Goal: Information Seeking & Learning: Learn about a topic

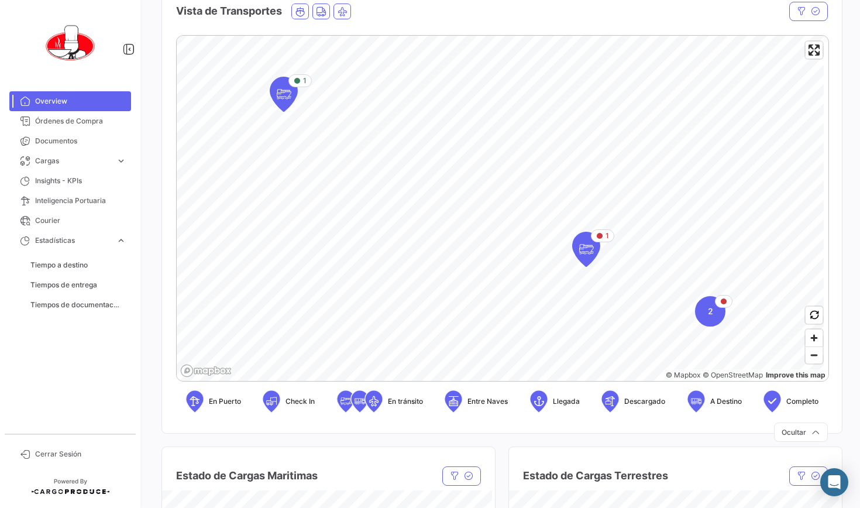
scroll to position [238, 0]
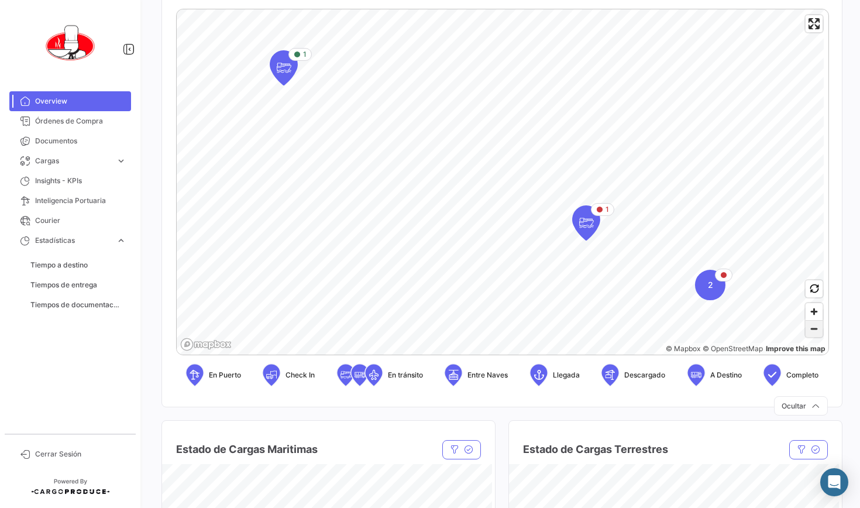
click at [805, 334] on span "Zoom out" at bounding box center [813, 328] width 17 height 16
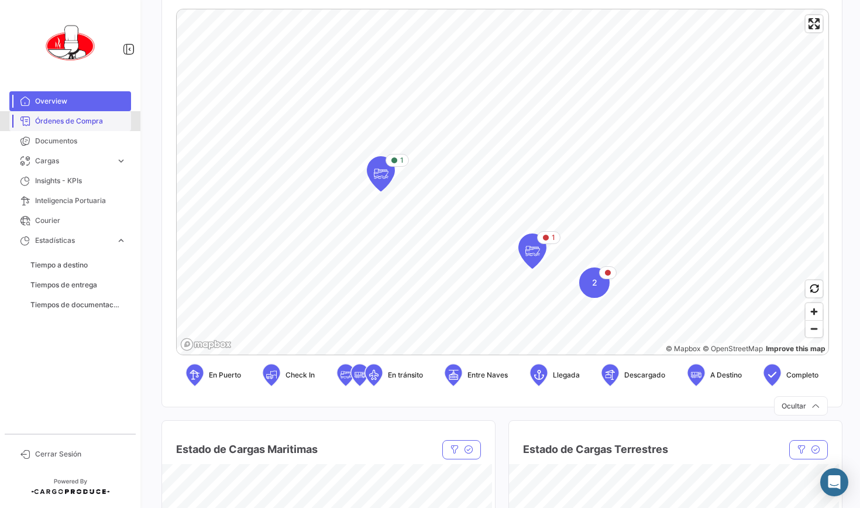
click at [49, 126] on span "Órdenes de Compra" at bounding box center [80, 121] width 91 height 11
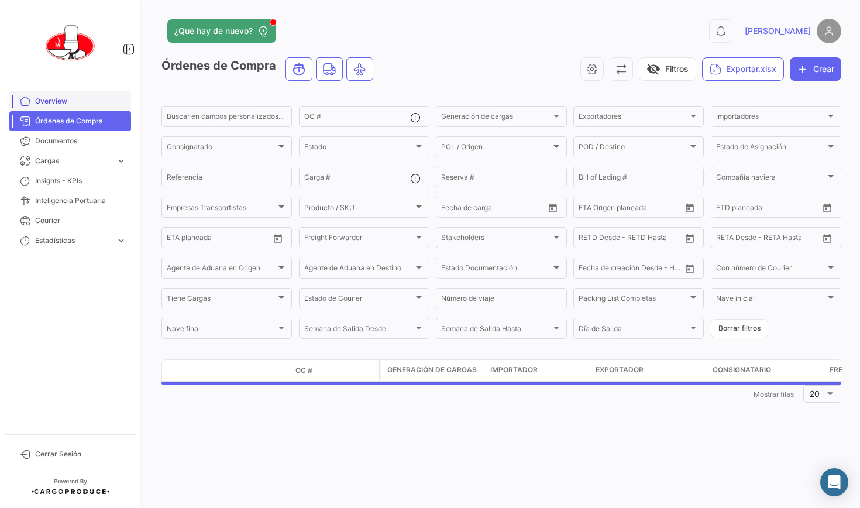
click at [58, 103] on span "Overview" at bounding box center [80, 101] width 91 height 11
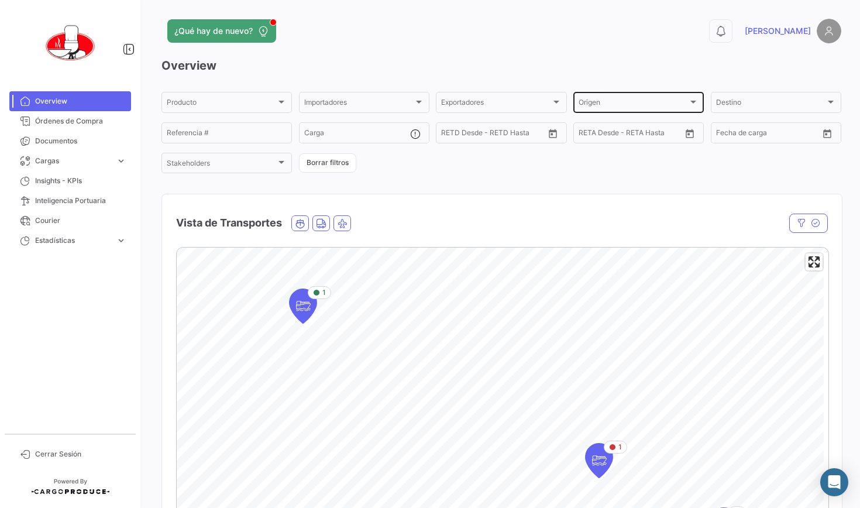
drag, startPoint x: 581, startPoint y: 186, endPoint x: 577, endPoint y: 110, distance: 76.1
click at [577, 110] on div "Overview Producto Producto Importadores Importadores Exportadores Exportadores …" at bounding box center [500, 350] width 679 height 586
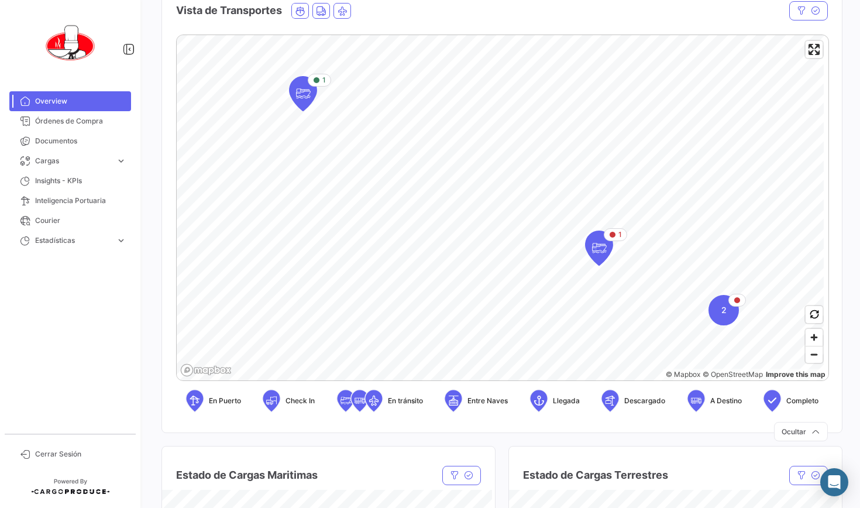
scroll to position [253, 0]
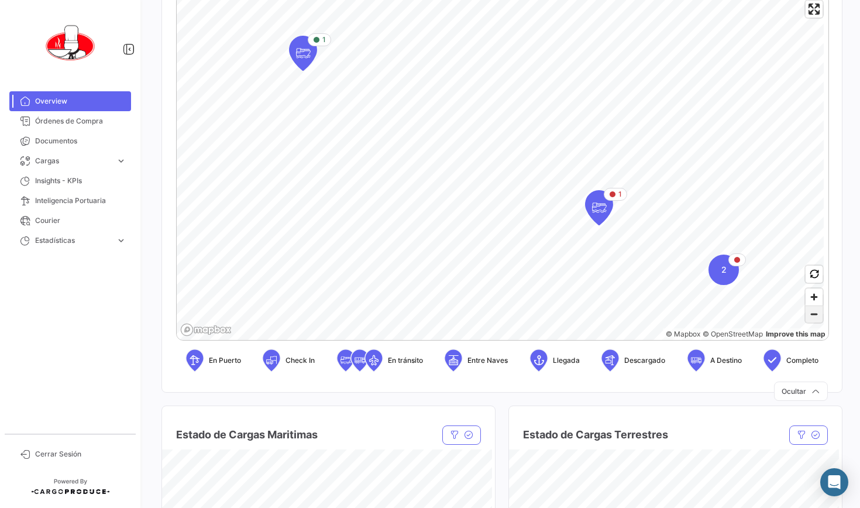
click at [813, 316] on span "Zoom out" at bounding box center [813, 314] width 17 height 16
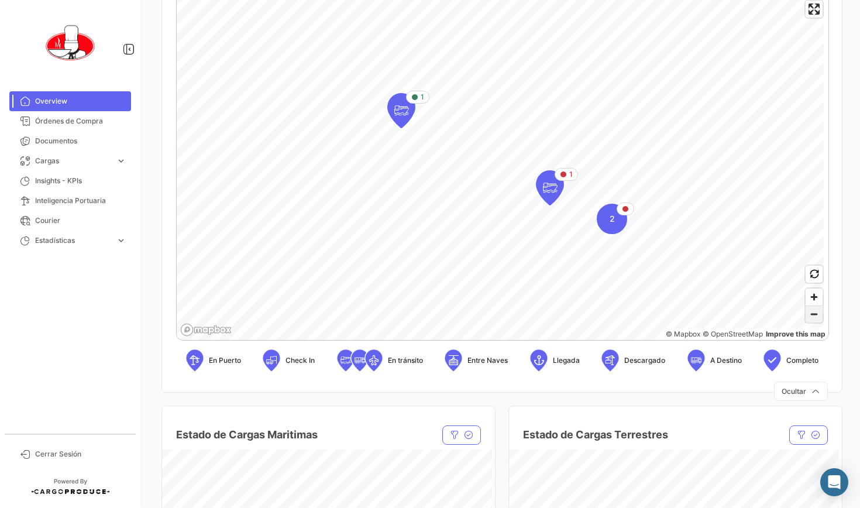
click at [811, 320] on span "Zoom out" at bounding box center [813, 314] width 17 height 16
click at [807, 299] on span "Zoom in" at bounding box center [813, 296] width 17 height 17
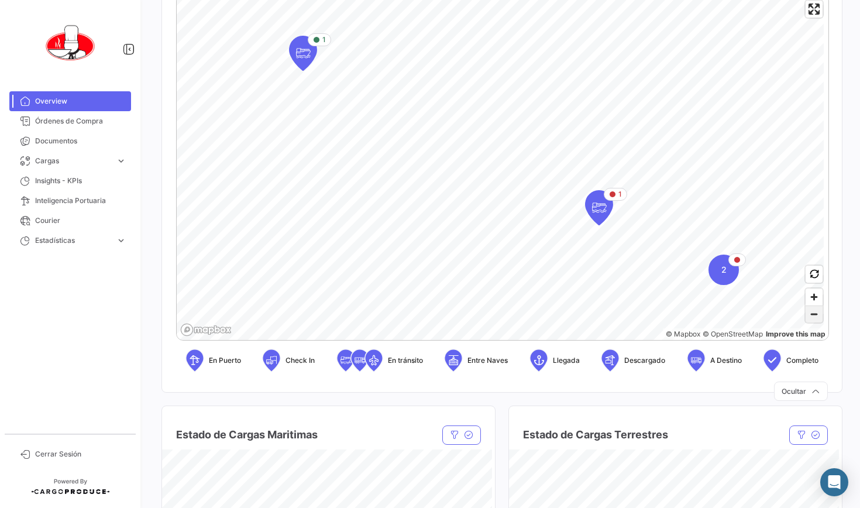
click at [810, 315] on span "Zoom out" at bounding box center [813, 314] width 17 height 16
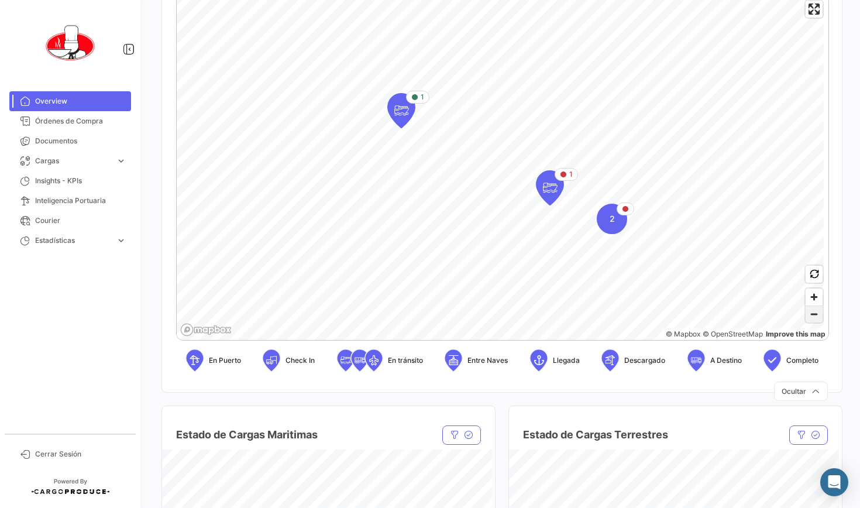
click at [809, 316] on span "Zoom out" at bounding box center [813, 314] width 17 height 16
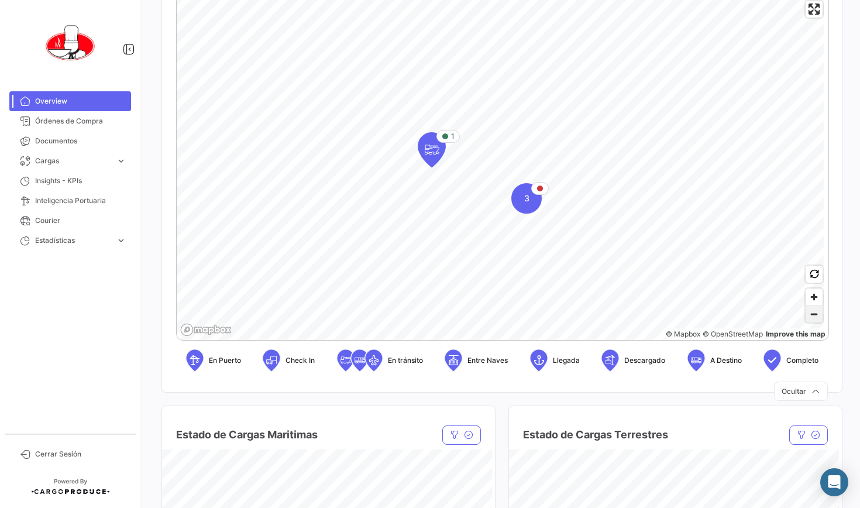
click at [807, 320] on span "Zoom out" at bounding box center [813, 314] width 17 height 16
drag, startPoint x: 836, startPoint y: 181, endPoint x: 836, endPoint y: 251, distance: 70.2
click at [836, 251] on mat-card "Vista de Transportes En tránsito Estado Nave Nave Carga Agrupador por * OC # Bo…" at bounding box center [501, 166] width 681 height 451
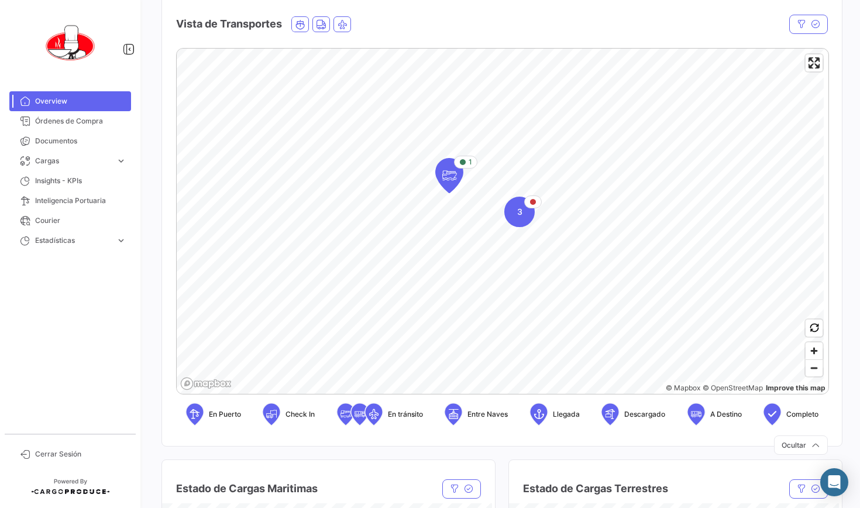
scroll to position [194, 0]
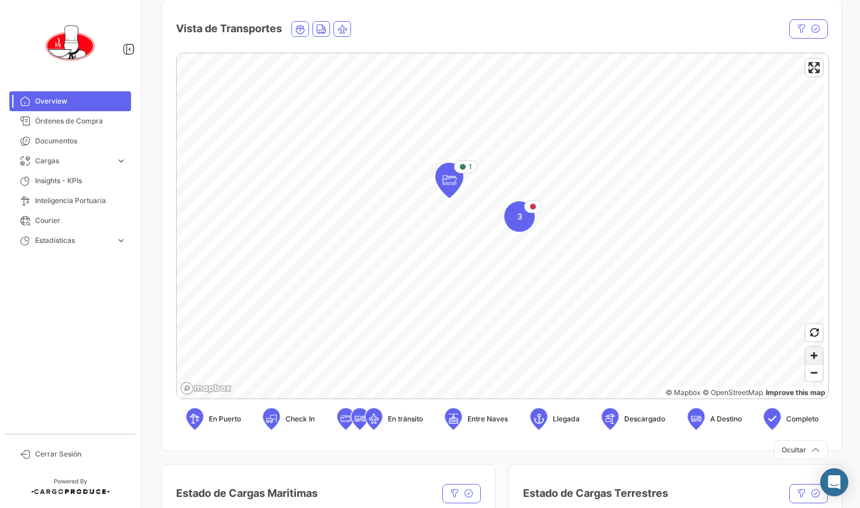
click at [807, 358] on span "Zoom in" at bounding box center [813, 355] width 17 height 17
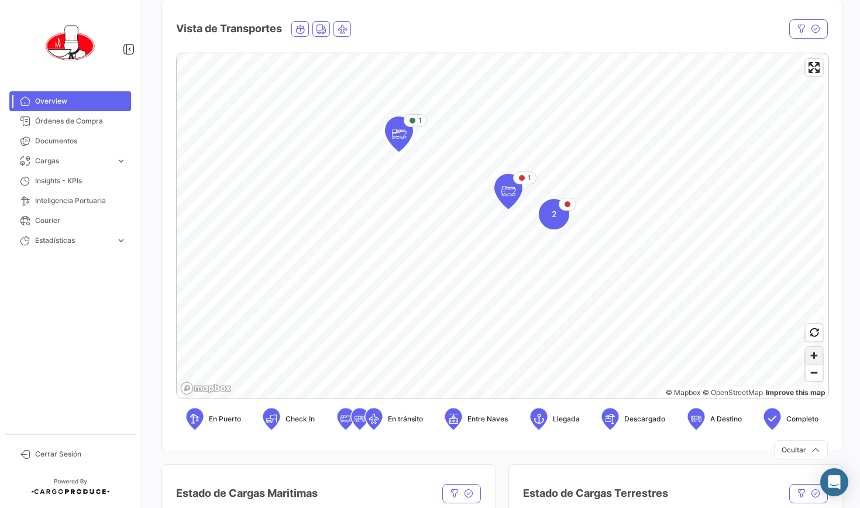
click at [808, 358] on span "Zoom in" at bounding box center [813, 355] width 17 height 17
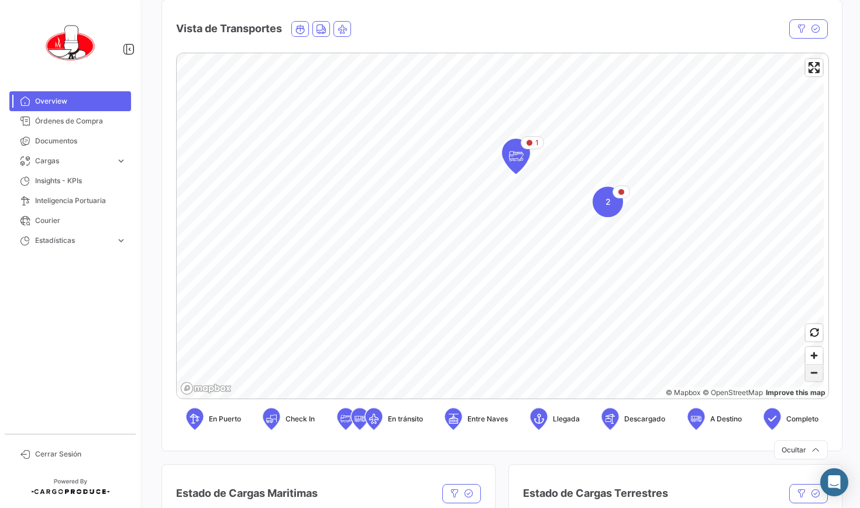
click at [807, 377] on span "Zoom out" at bounding box center [813, 372] width 17 height 16
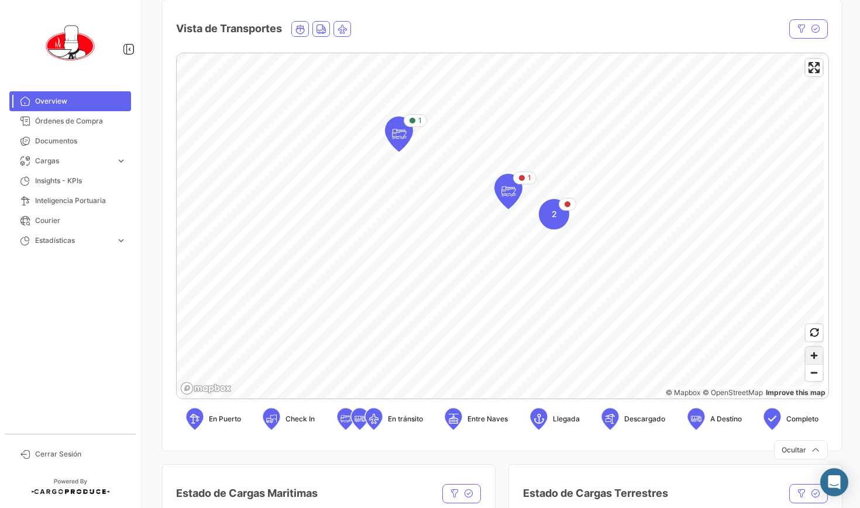
click at [806, 355] on span "Zoom in" at bounding box center [813, 355] width 17 height 17
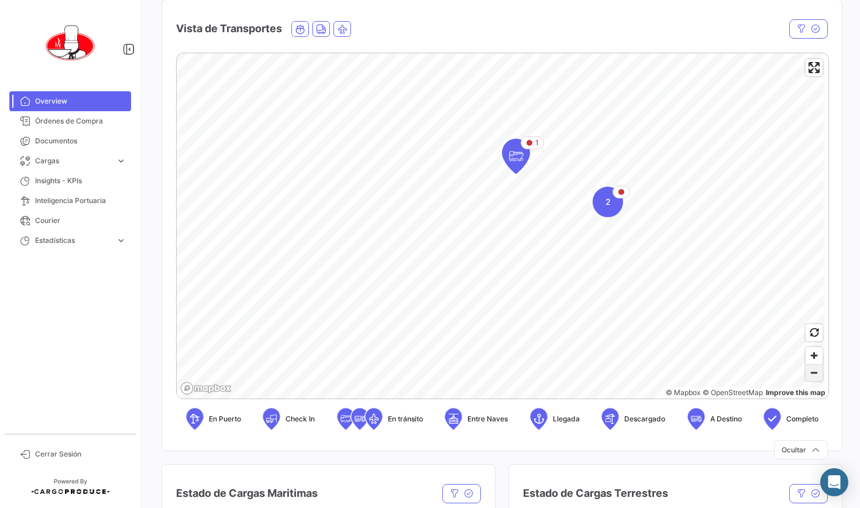
click at [808, 373] on span "Zoom out" at bounding box center [813, 372] width 17 height 16
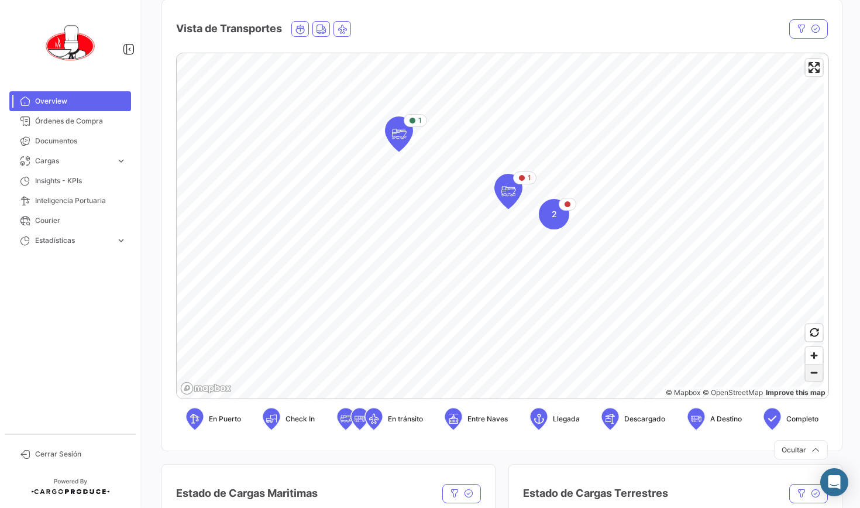
click at [809, 377] on span "Zoom out" at bounding box center [813, 372] width 17 height 16
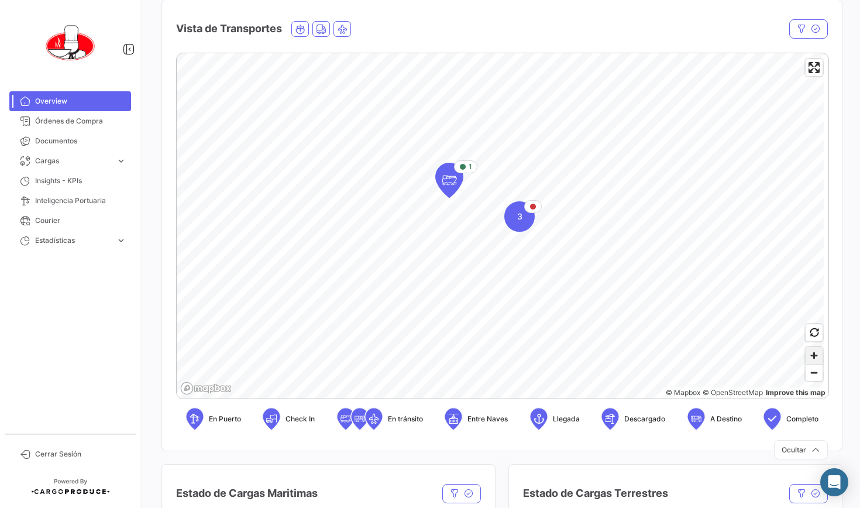
click at [810, 358] on span "Zoom in" at bounding box center [813, 355] width 17 height 17
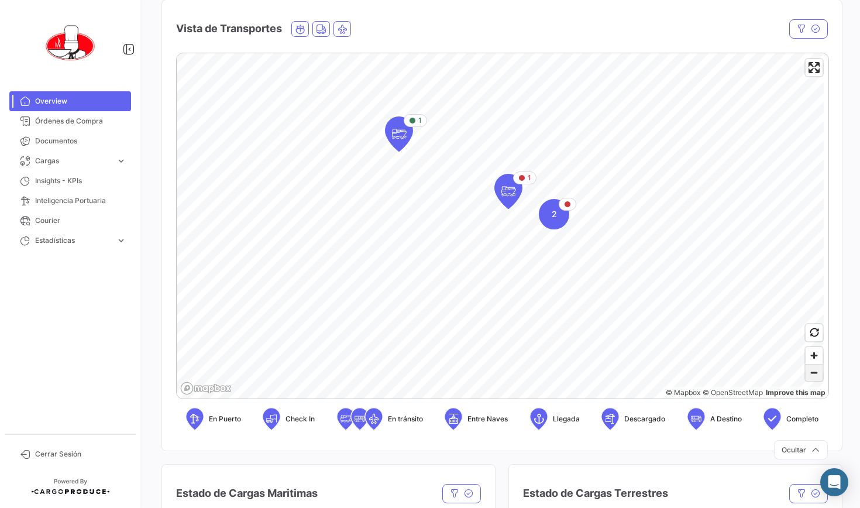
click at [806, 373] on span "Zoom out" at bounding box center [813, 372] width 17 height 16
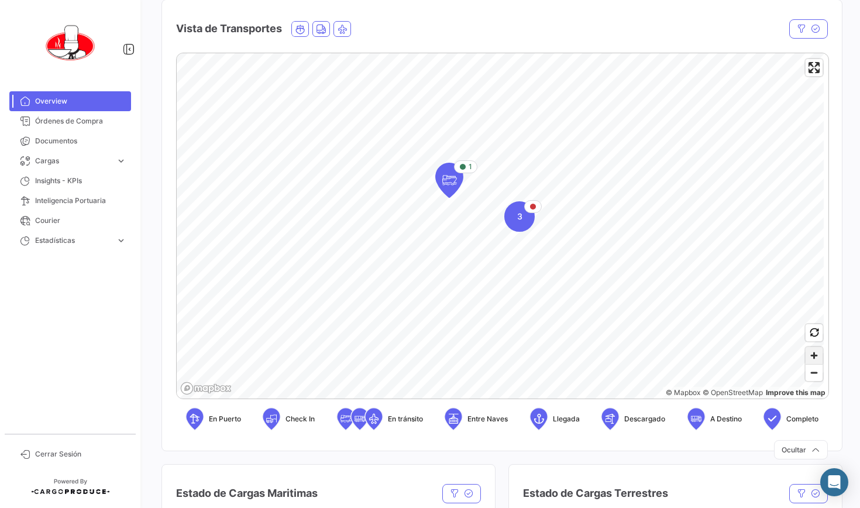
click at [809, 357] on span "Zoom in" at bounding box center [813, 355] width 17 height 17
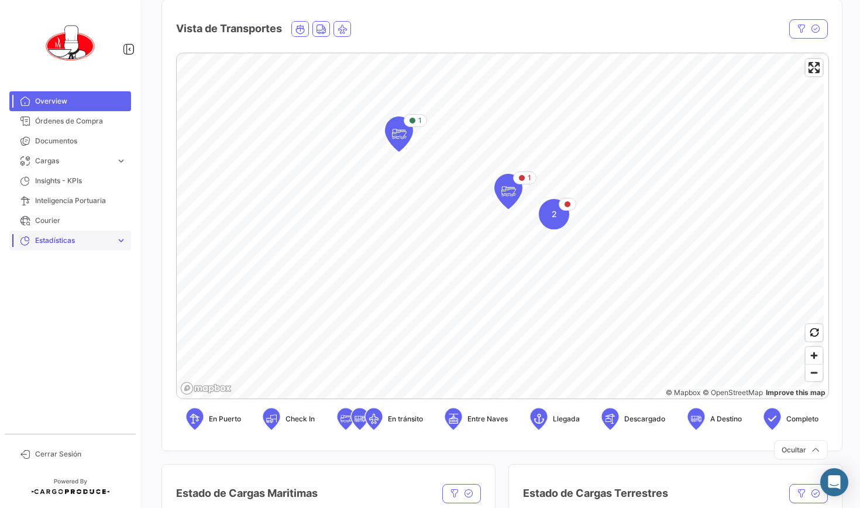
click at [121, 244] on span "expand_more" at bounding box center [121, 240] width 11 height 11
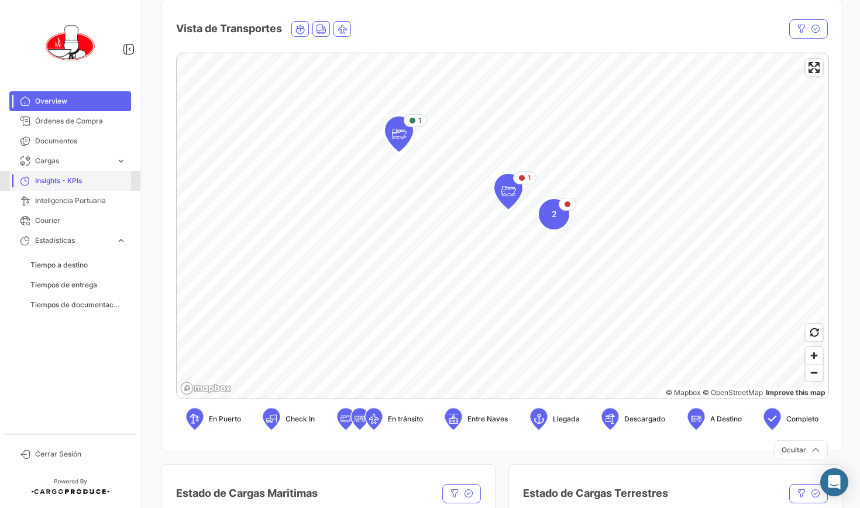
click at [63, 183] on span "Insights - KPIs" at bounding box center [80, 180] width 91 height 11
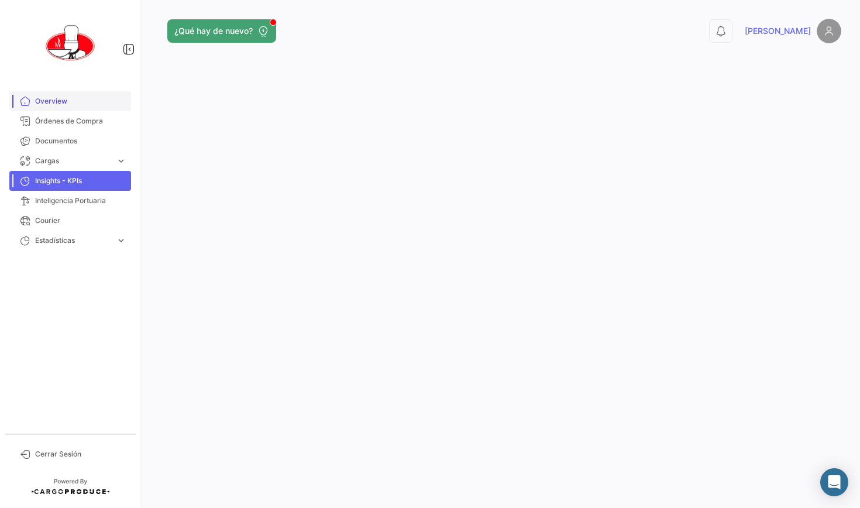
click at [58, 102] on span "Overview" at bounding box center [80, 101] width 91 height 11
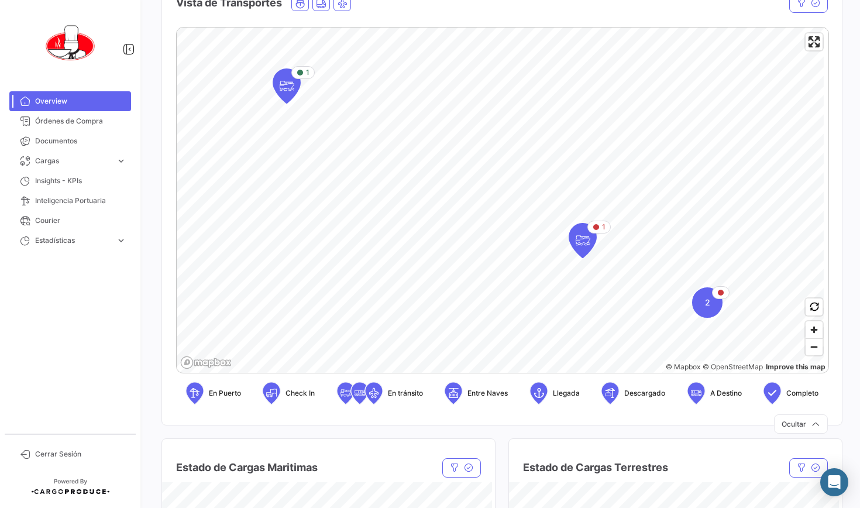
scroll to position [221, 0]
click at [806, 347] on span "Zoom out" at bounding box center [813, 345] width 17 height 16
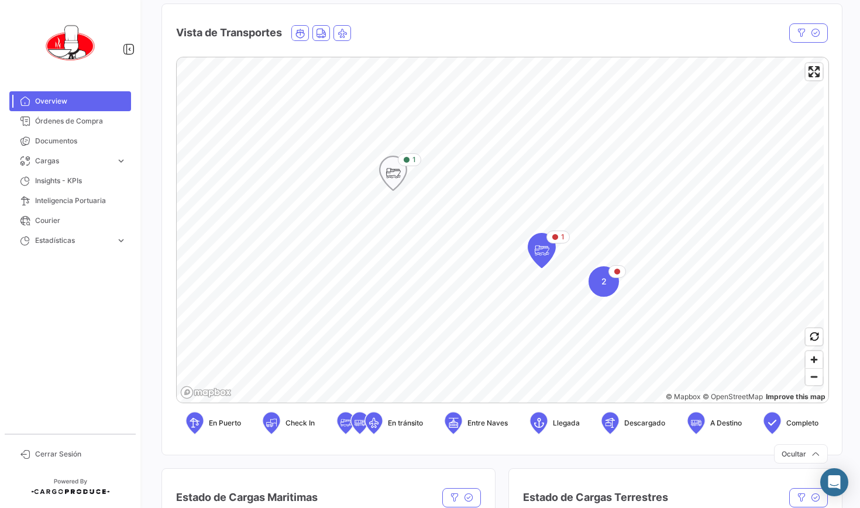
scroll to position [189, 0]
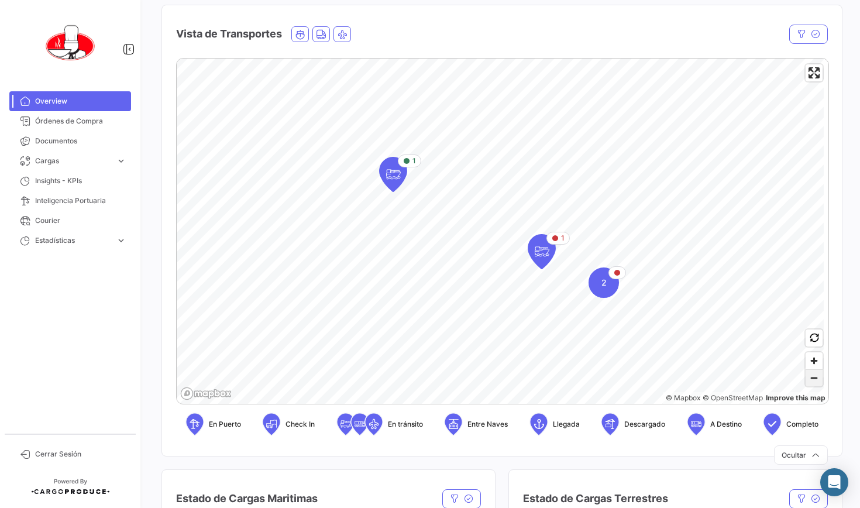
click at [806, 378] on span "Zoom out" at bounding box center [813, 378] width 17 height 16
click at [810, 361] on span "Zoom in" at bounding box center [813, 360] width 17 height 17
click at [812, 381] on span "Zoom out" at bounding box center [813, 378] width 17 height 16
click at [808, 363] on span "Zoom in" at bounding box center [813, 360] width 17 height 17
click at [807, 378] on span "Zoom out" at bounding box center [813, 378] width 17 height 16
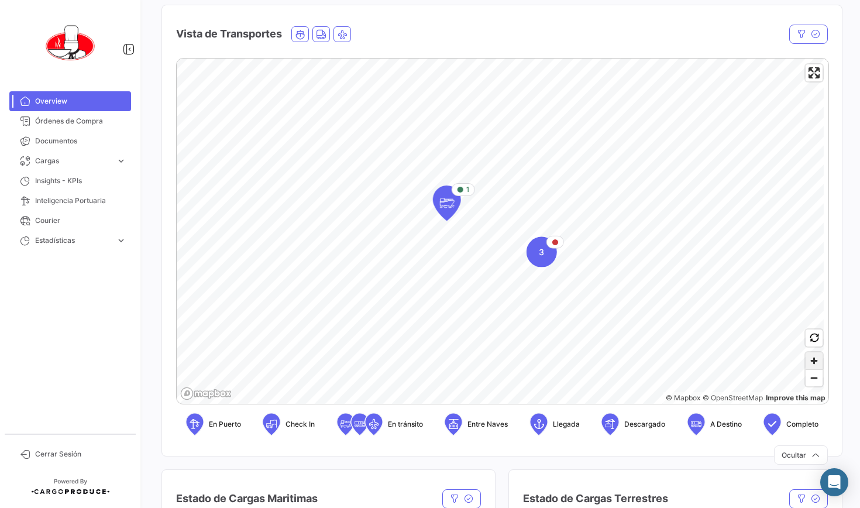
click at [808, 360] on span "Zoom in" at bounding box center [813, 360] width 17 height 17
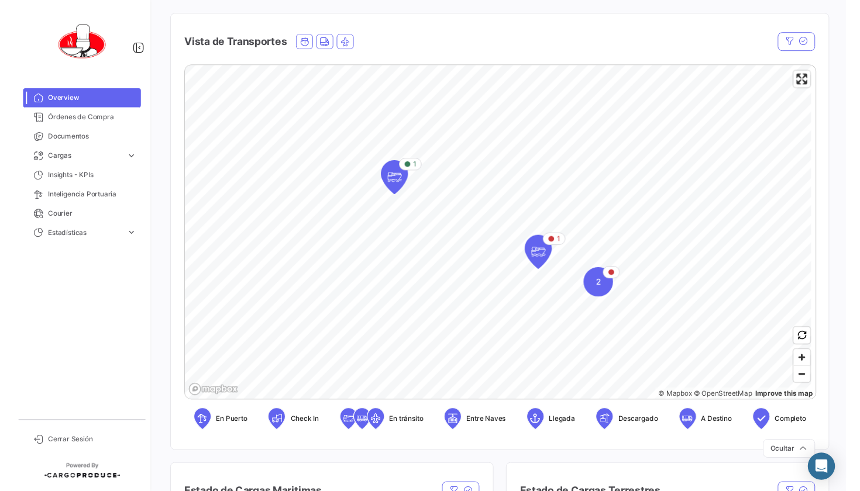
scroll to position [178, 0]
